Goal: Task Accomplishment & Management: Complete application form

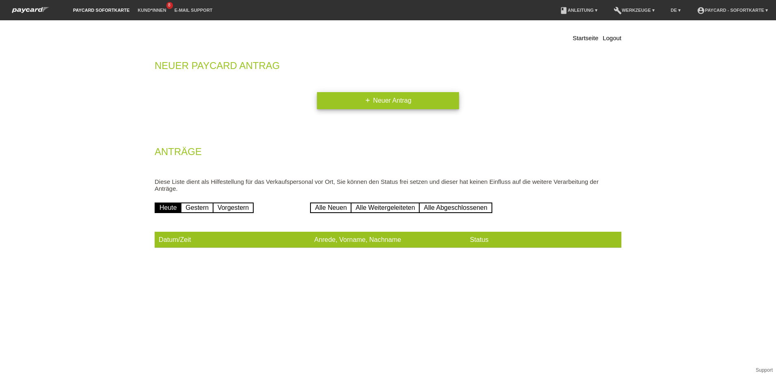
click at [400, 104] on link "add Neuer Antrag" at bounding box center [388, 100] width 142 height 17
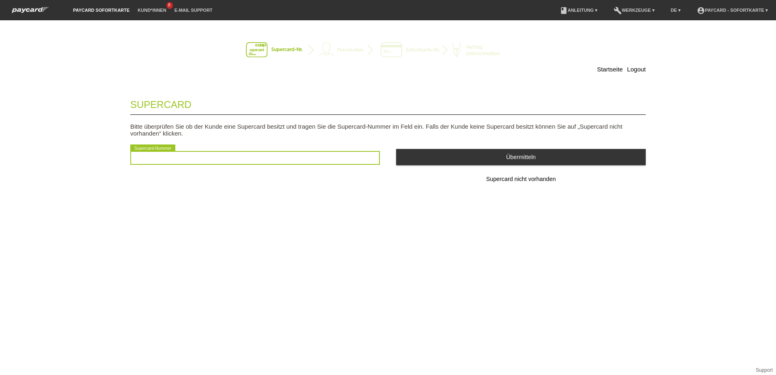
click at [190, 157] on input "text" at bounding box center [255, 158] width 250 height 14
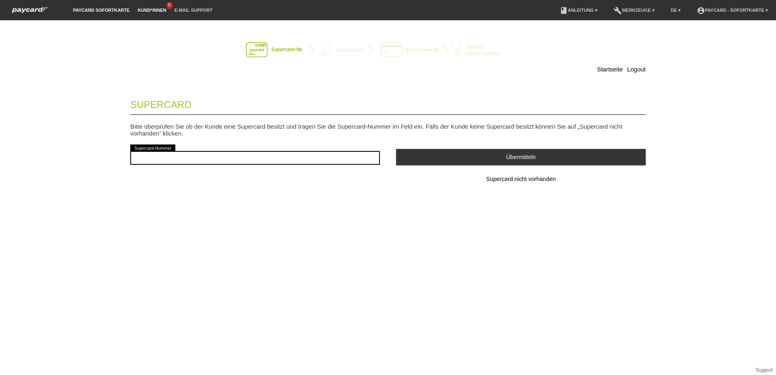
click at [162, 10] on link "Kund*innen" at bounding box center [151, 10] width 37 height 5
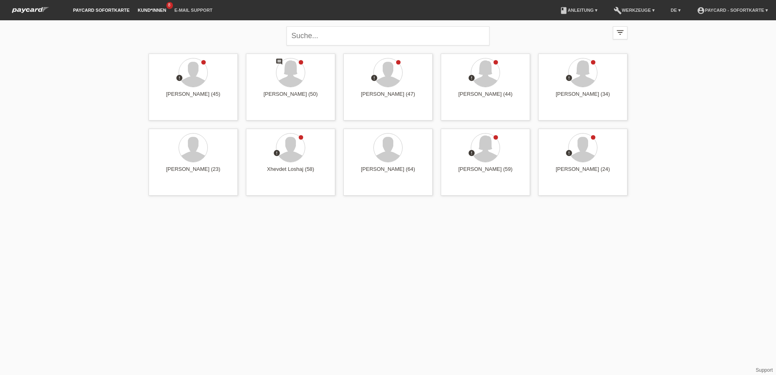
click at [90, 12] on link "paycard Sofortkarte" at bounding box center [101, 10] width 65 height 5
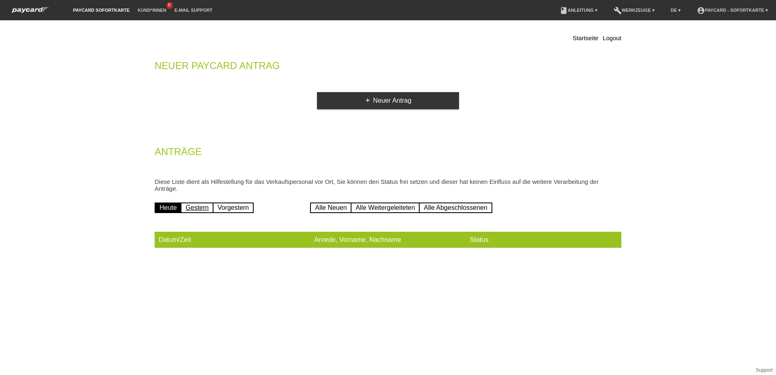
click at [196, 207] on link "Gestern" at bounding box center [197, 207] width 33 height 11
click at [392, 211] on link "Alle Weitergeleiteten" at bounding box center [385, 207] width 69 height 11
click at [458, 208] on link "Alle Abgeschlossenen" at bounding box center [455, 207] width 73 height 11
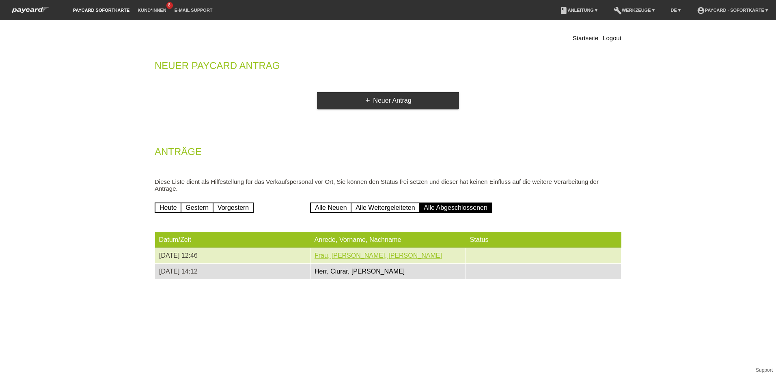
click at [371, 258] on link "Frau, Marlen, Donnarumma" at bounding box center [377, 255] width 127 height 7
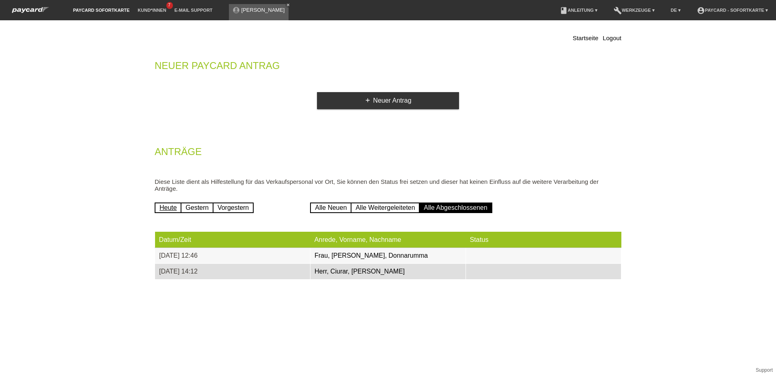
click at [161, 210] on link "Heute" at bounding box center [168, 207] width 27 height 11
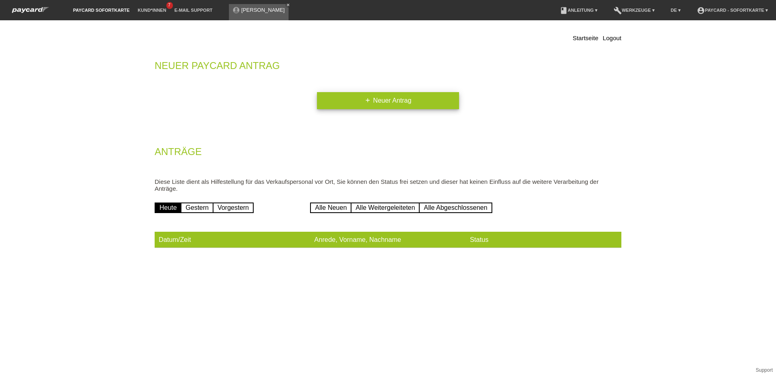
click at [393, 99] on link "add Neuer Antrag" at bounding box center [388, 100] width 142 height 17
